Goal: Navigation & Orientation: Find specific page/section

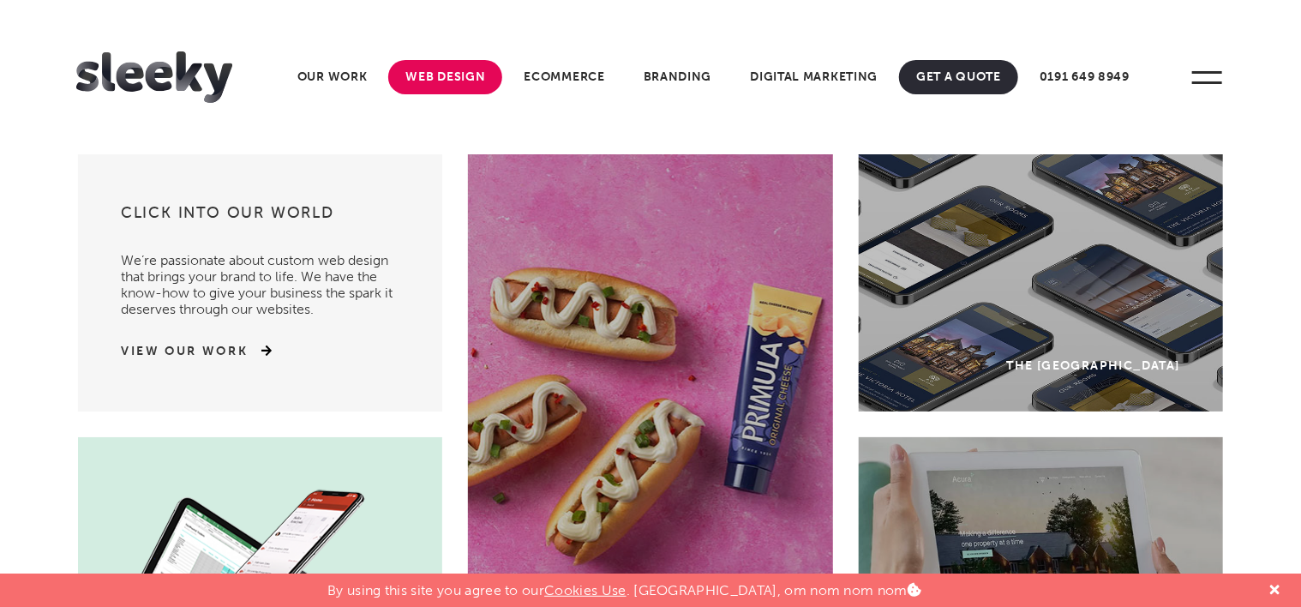
click at [459, 69] on link "Web Design" at bounding box center [445, 77] width 114 height 34
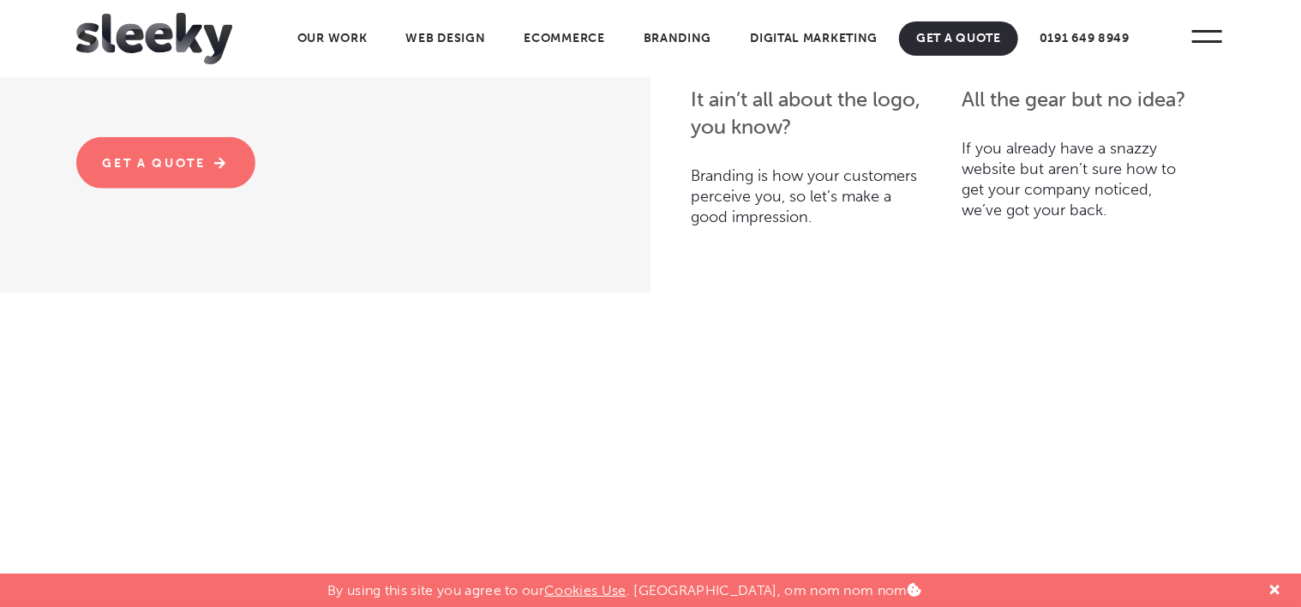
scroll to position [4285, 0]
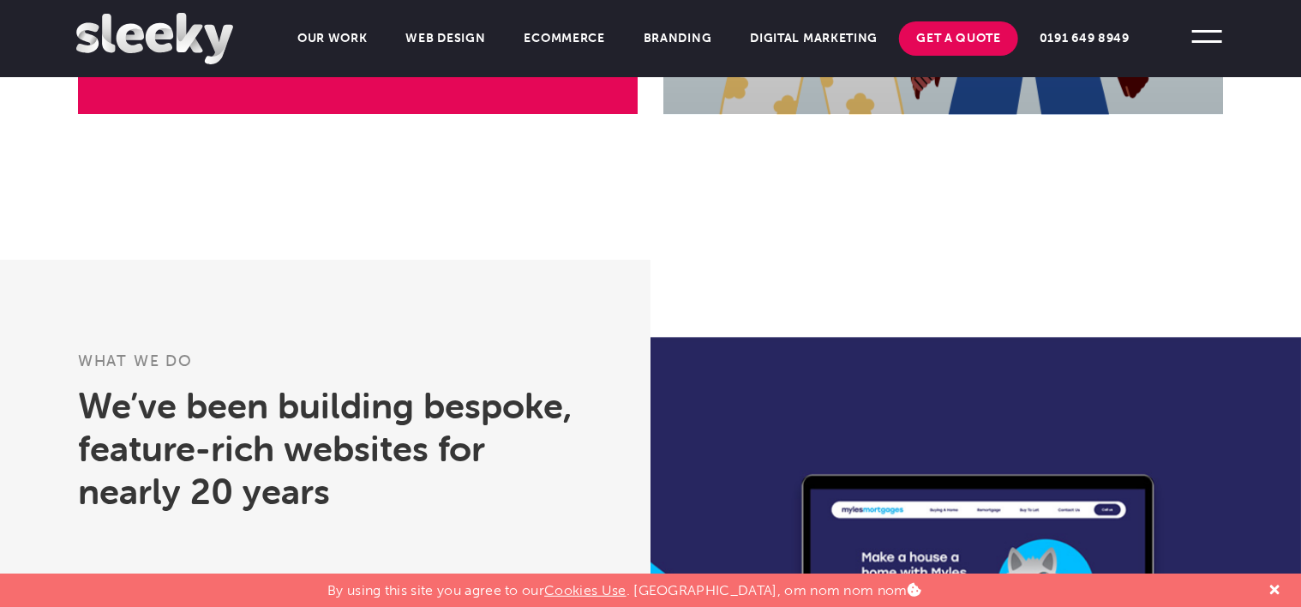
scroll to position [1886, 0]
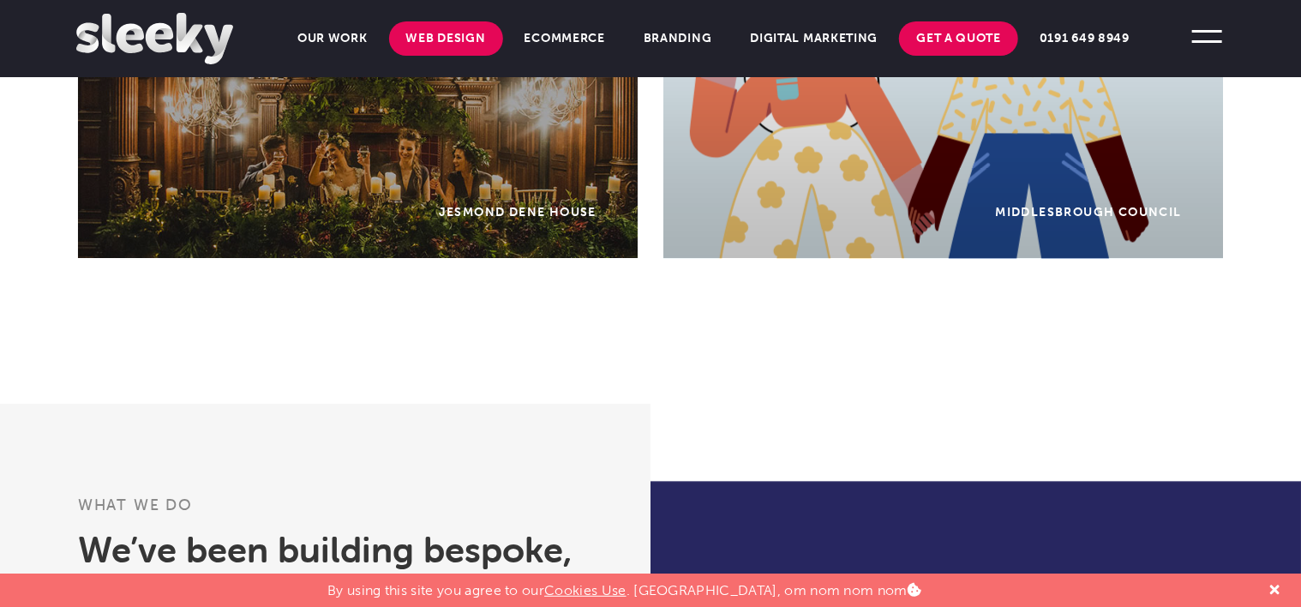
click at [417, 41] on link "Web Design" at bounding box center [446, 38] width 114 height 34
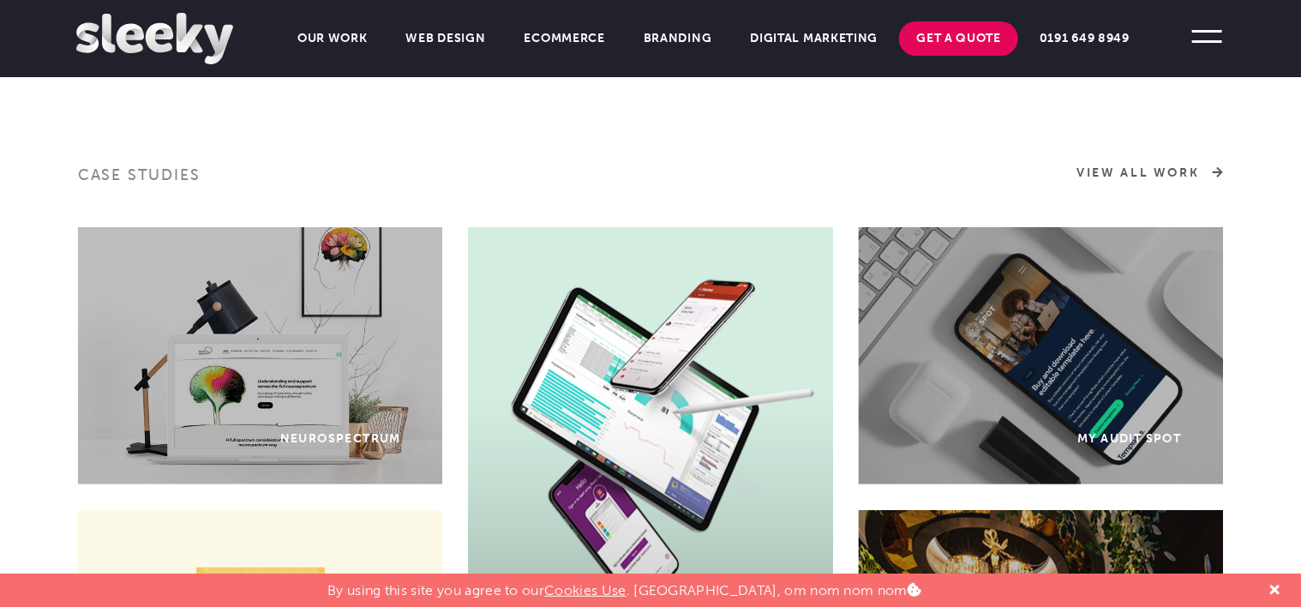
scroll to position [943, 0]
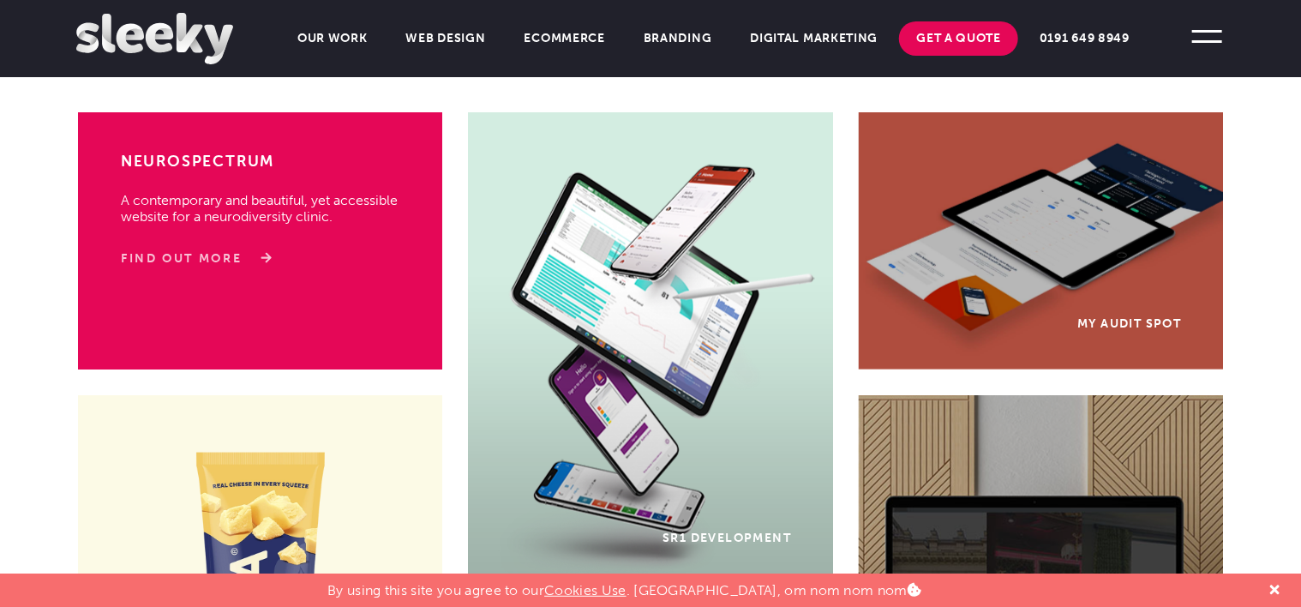
click at [225, 252] on link "Find Out More" at bounding box center [193, 258] width 145 height 17
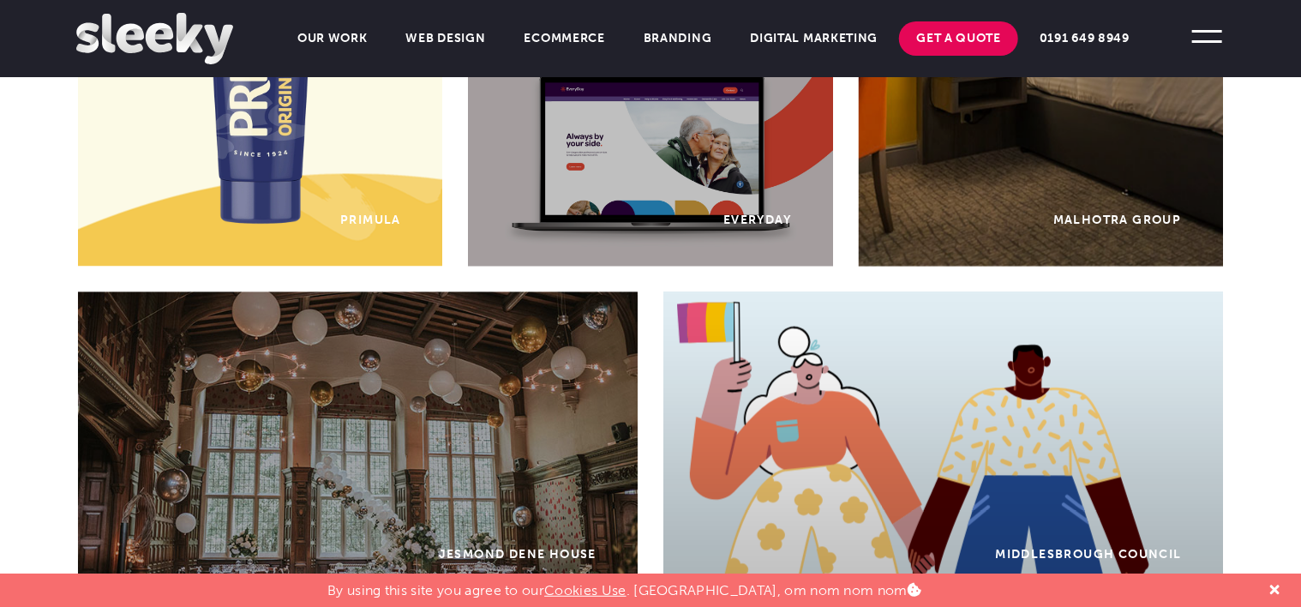
scroll to position [1457, 0]
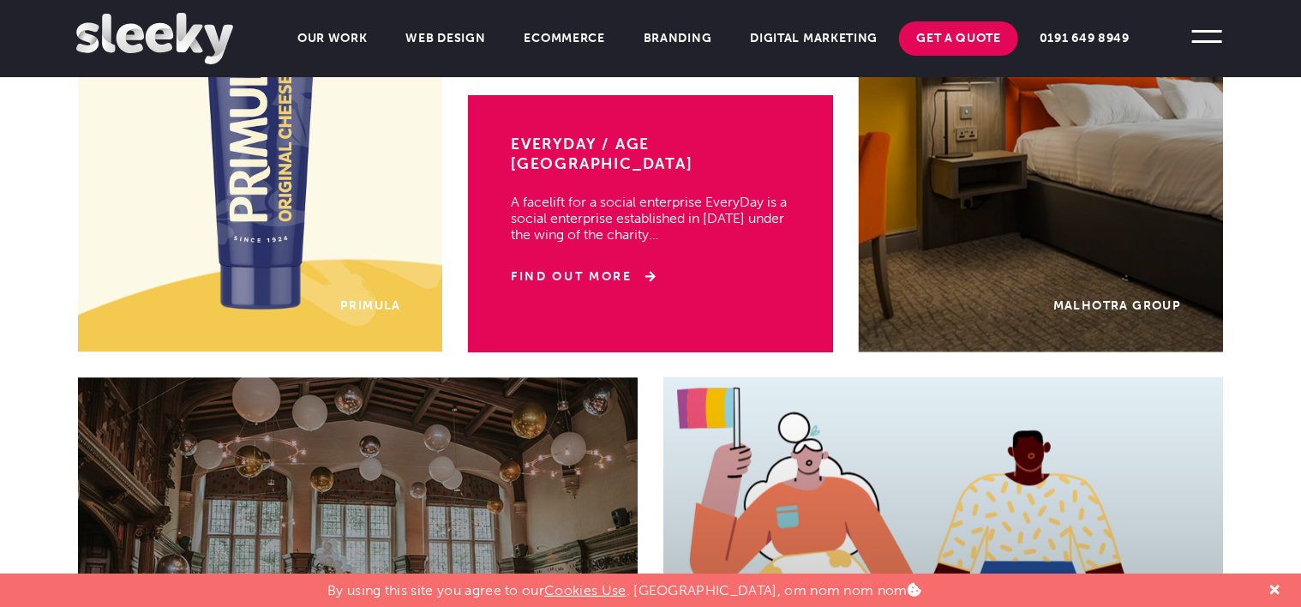
click at [553, 219] on div "EveryDay / Age UK A facelift for a social enterprise EveryDay is a social enter…" at bounding box center [651, 223] width 366 height 257
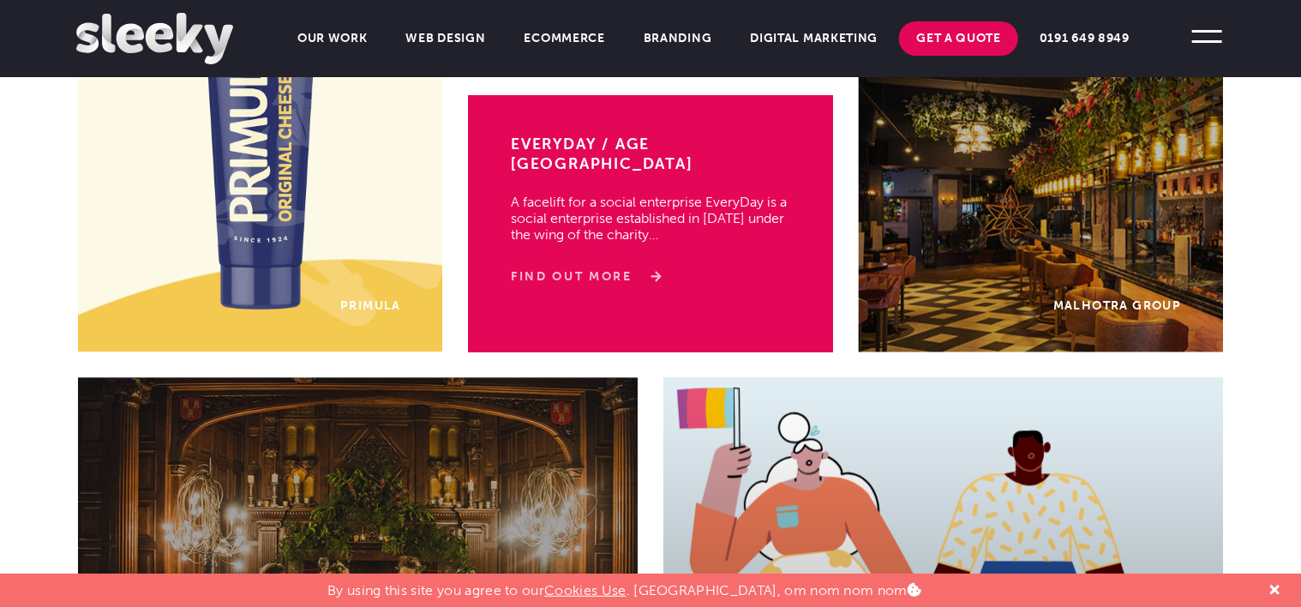
click at [593, 269] on link "Find Out More" at bounding box center [583, 277] width 145 height 17
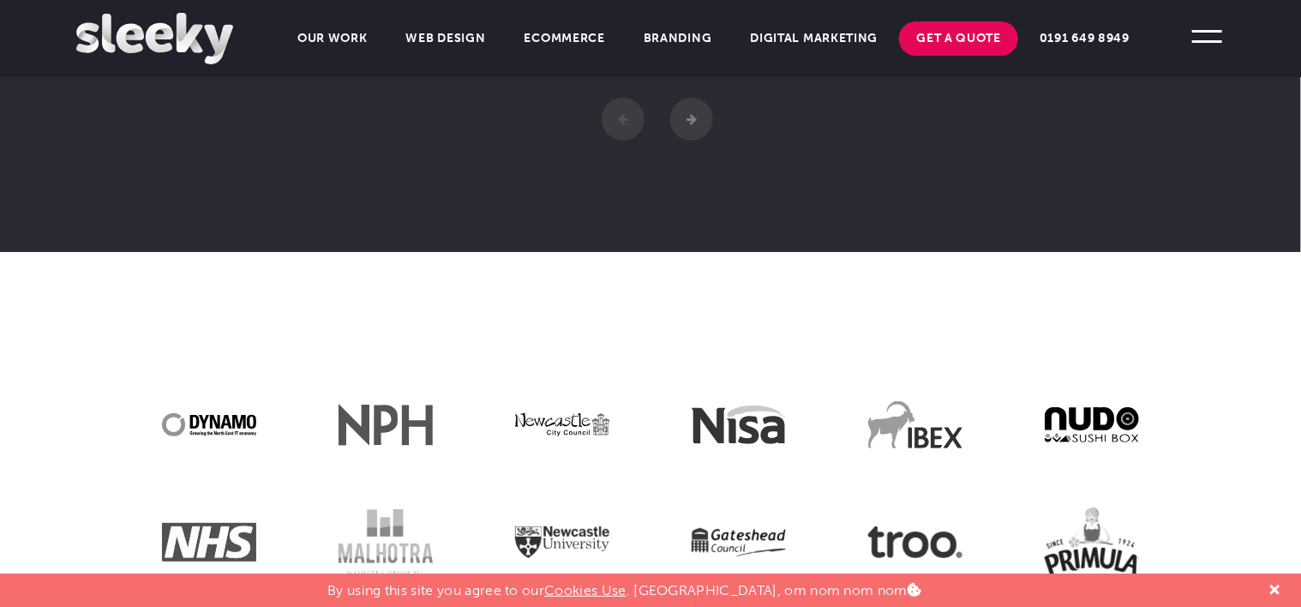
scroll to position [4114, 0]
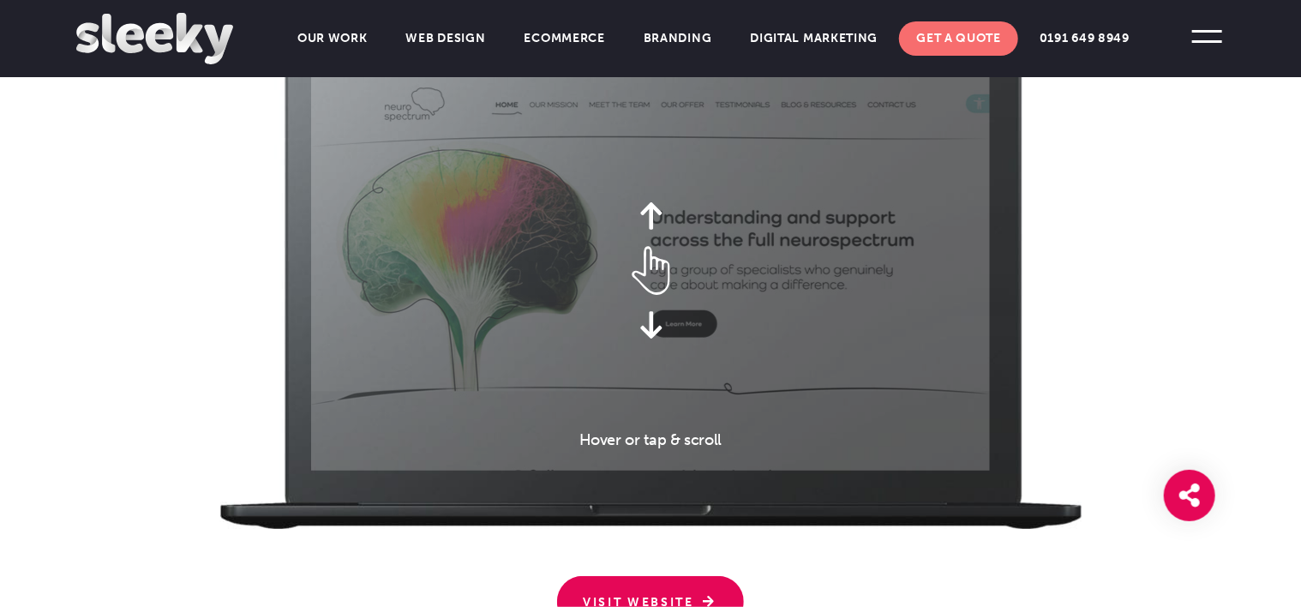
scroll to position [2571, 0]
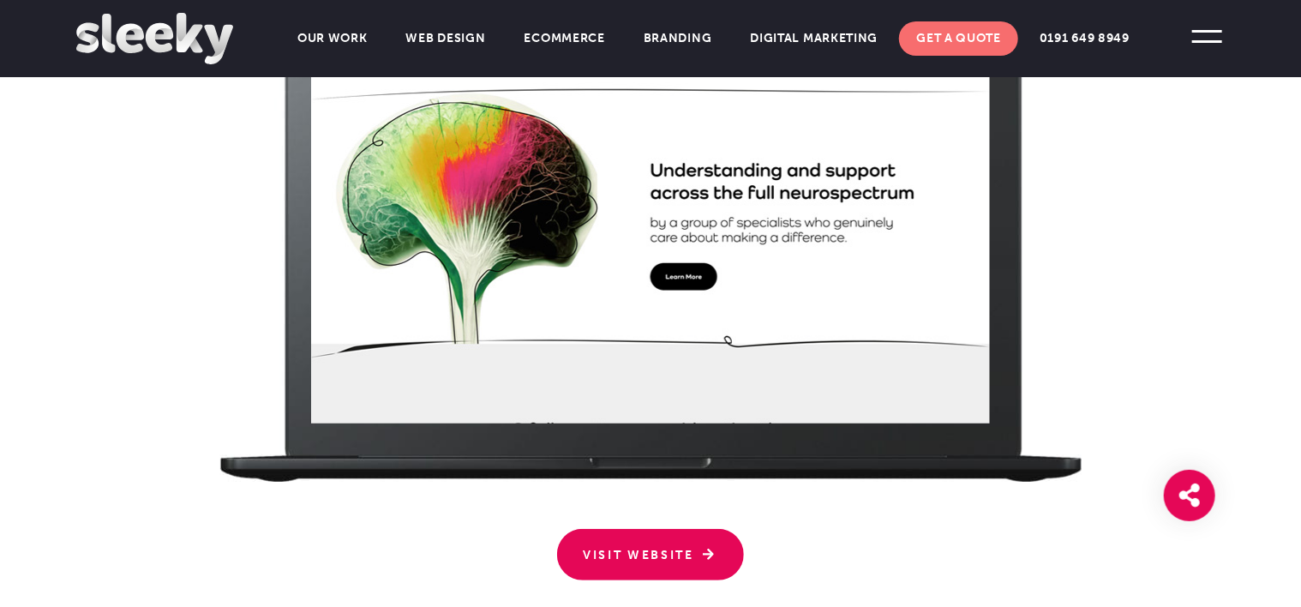
click at [678, 350] on div at bounding box center [650, 211] width 679 height 423
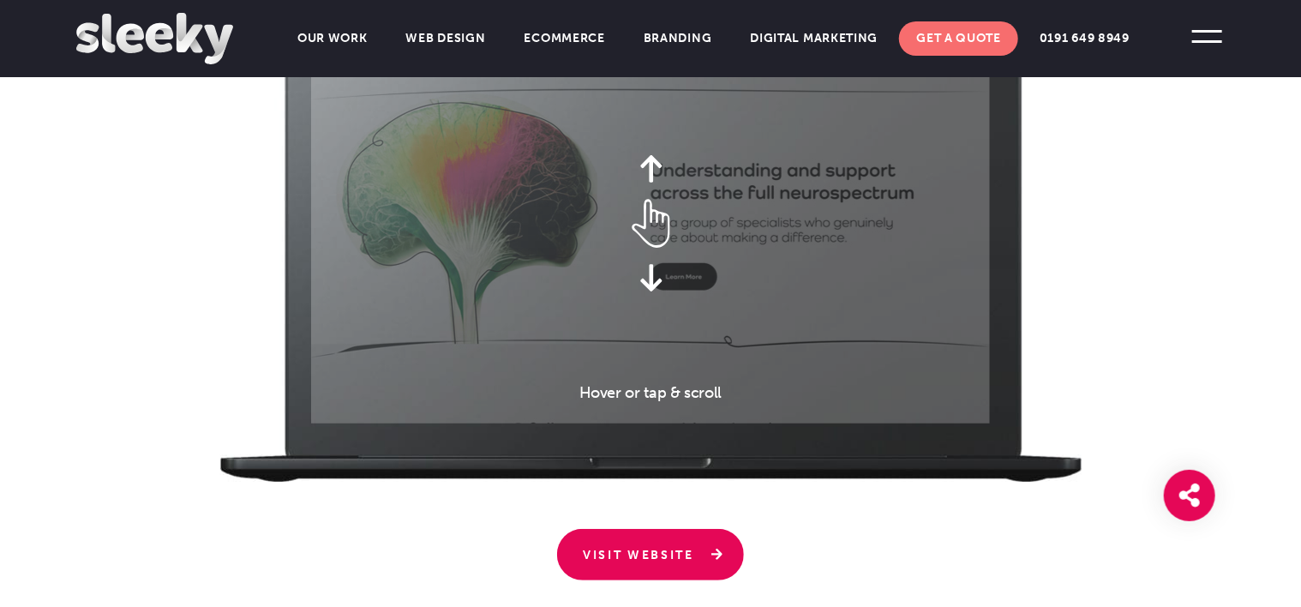
click at [611, 546] on link "Visit Website" at bounding box center [650, 554] width 187 height 51
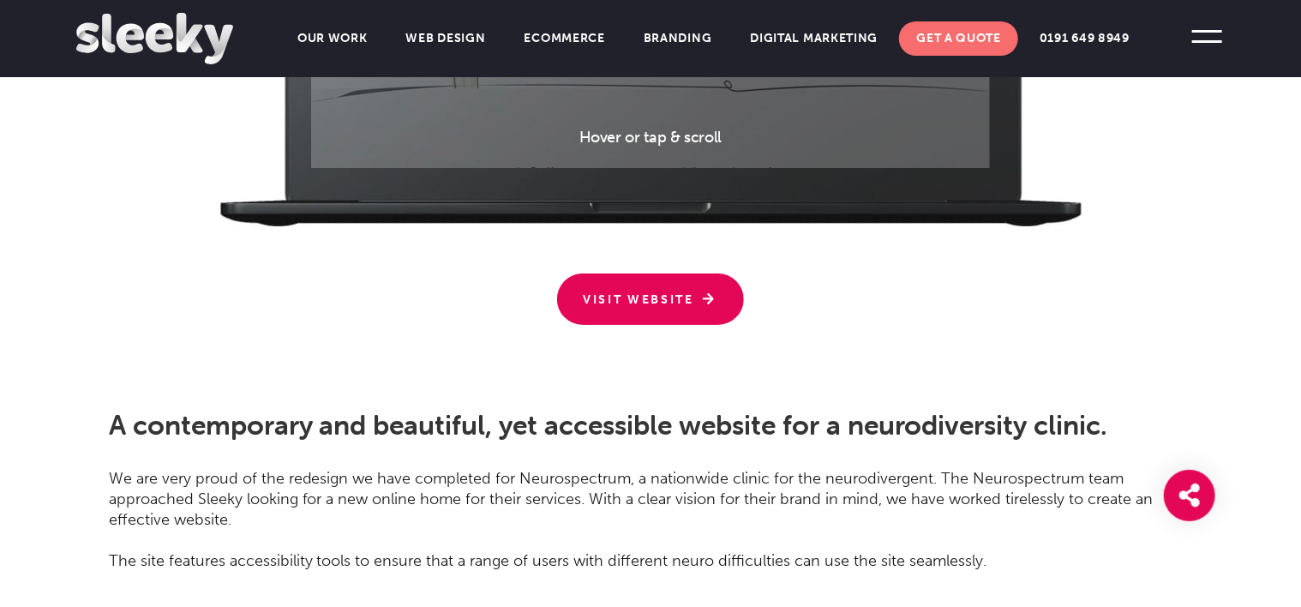
scroll to position [2657, 0]
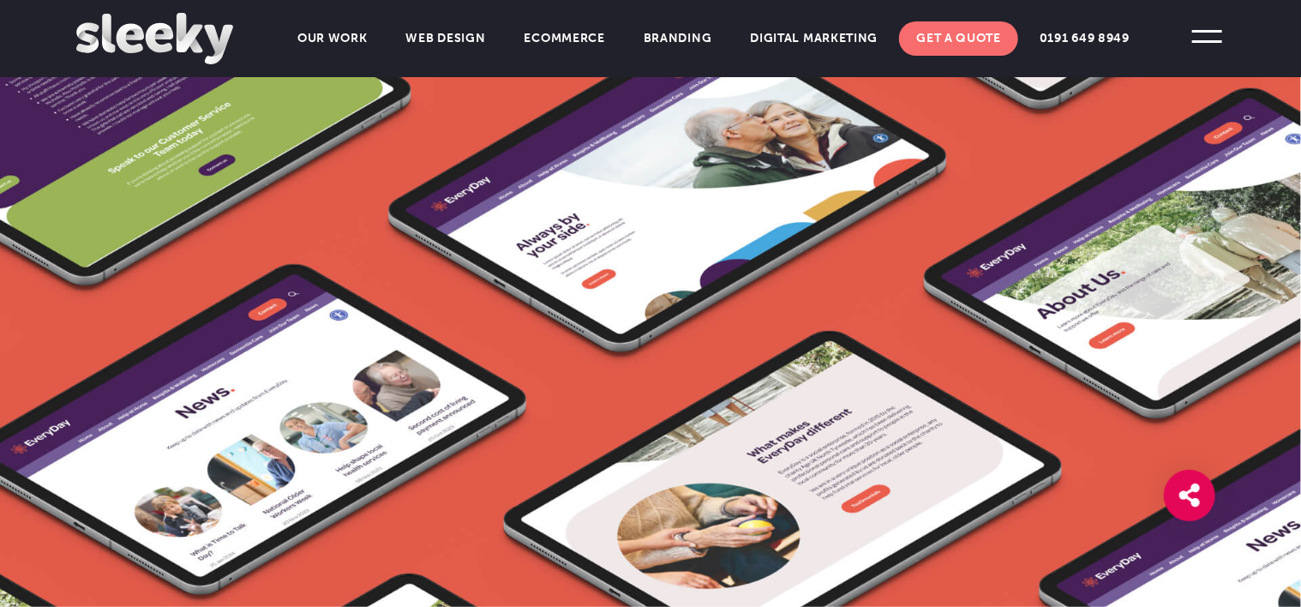
scroll to position [429, 0]
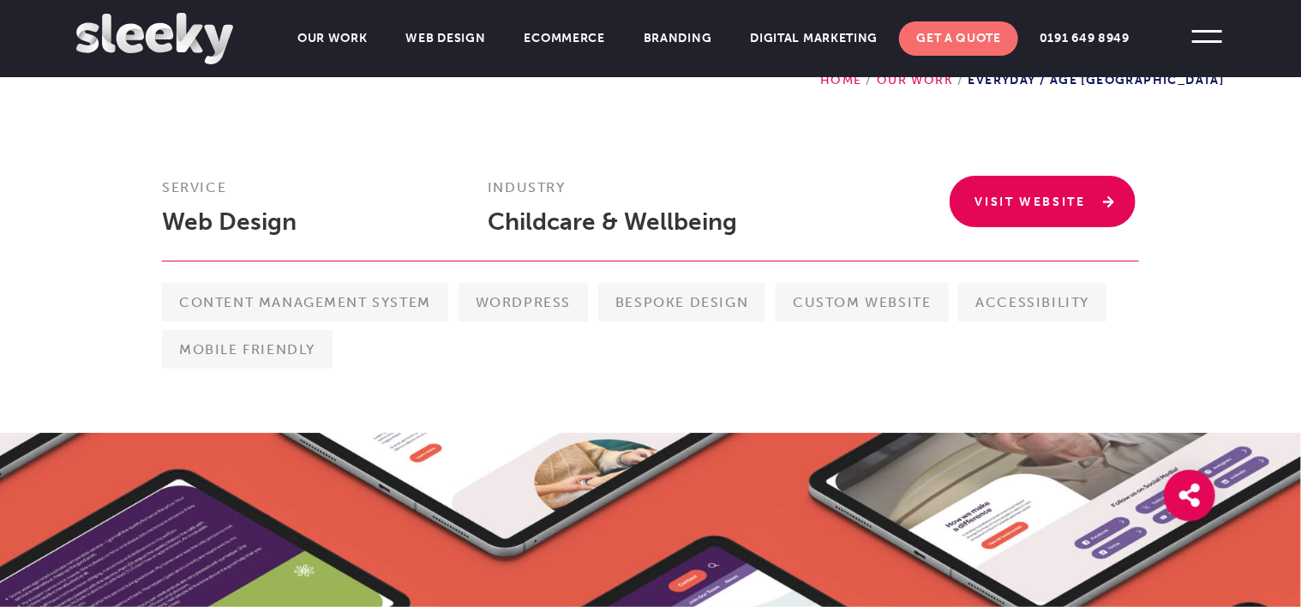
click at [1104, 195] on link "Visit Website" at bounding box center [1043, 201] width 187 height 51
